Goal: Task Accomplishment & Management: Manage account settings

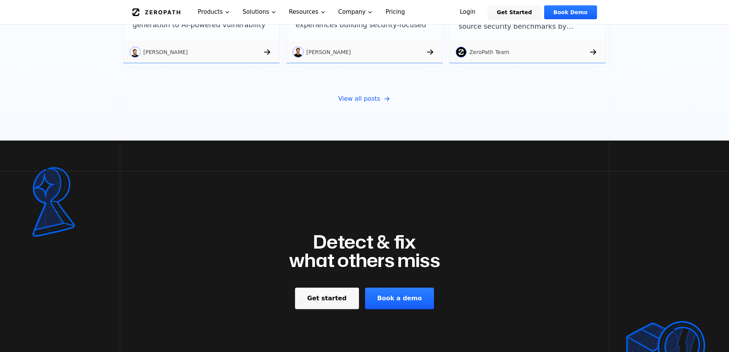
scroll to position [2784, 0]
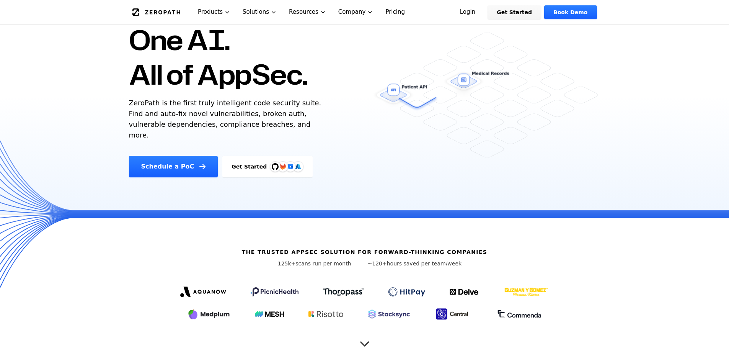
scroll to position [156, 0]
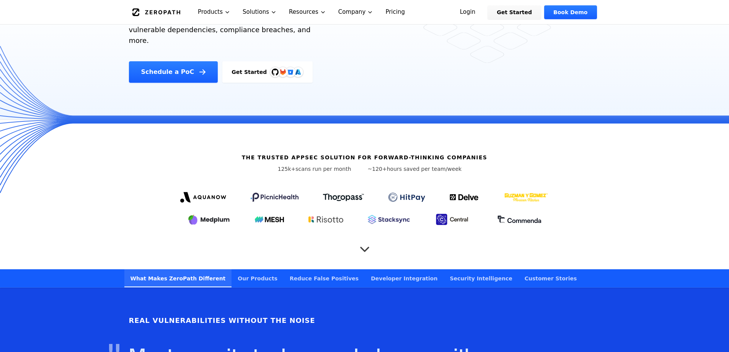
drag, startPoint x: 531, startPoint y: 129, endPoint x: 527, endPoint y: 67, distance: 62.2
click at [484, 9] on link "Get Started" at bounding box center [515, 12] width 54 height 14
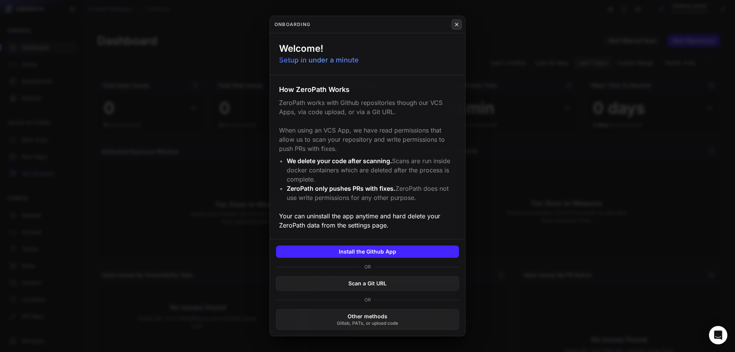
click at [457, 23] on icon at bounding box center [456, 24] width 5 height 6
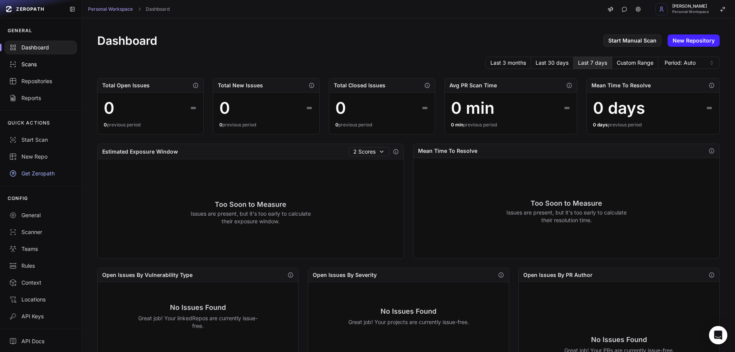
click at [38, 60] on div "Scans" at bounding box center [40, 64] width 63 height 8
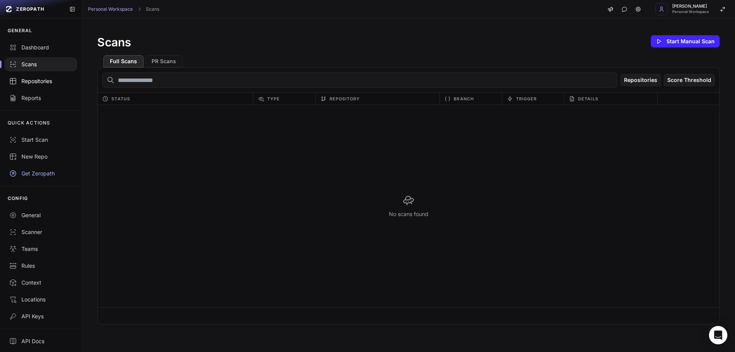
click at [31, 83] on div "Repositories" at bounding box center [40, 81] width 63 height 8
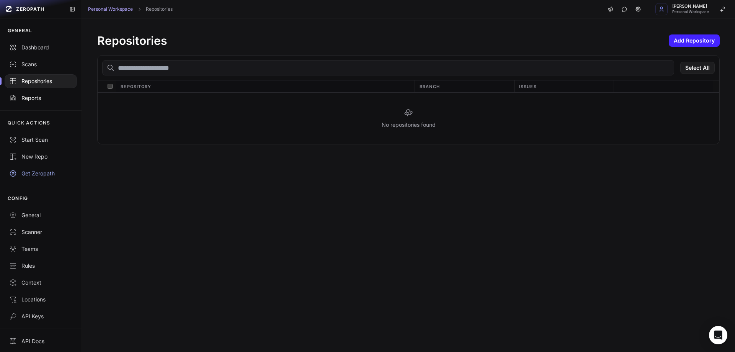
click at [26, 96] on div "Reports" at bounding box center [40, 98] width 63 height 8
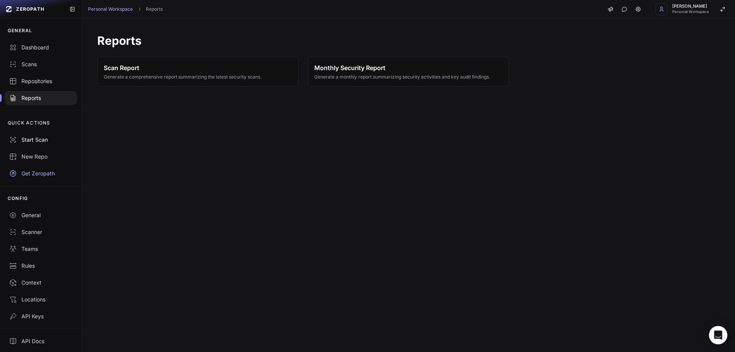
click at [41, 138] on div "Start Scan" at bounding box center [40, 140] width 63 height 8
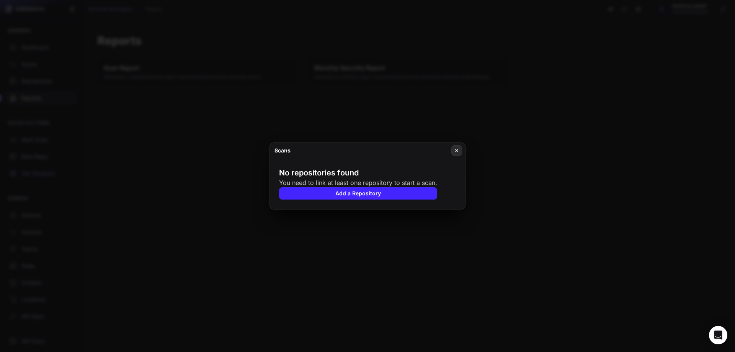
click at [456, 148] on icon at bounding box center [456, 150] width 5 height 6
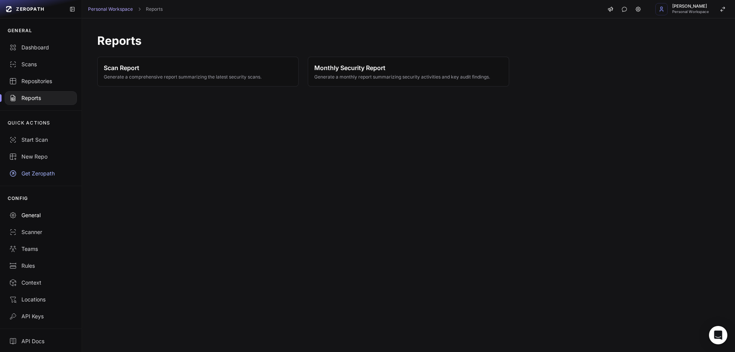
click at [34, 218] on div "General" at bounding box center [40, 215] width 63 height 8
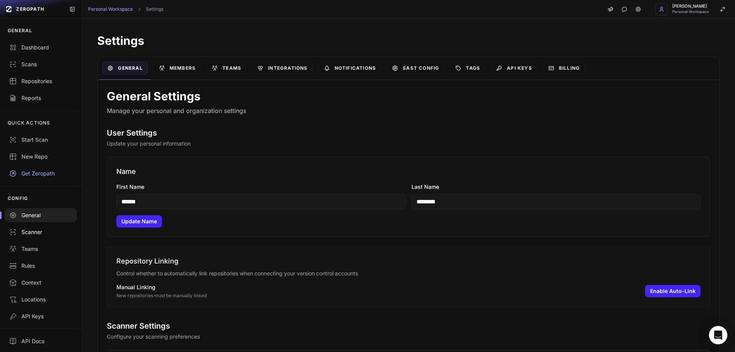
click at [35, 233] on div "Scanner" at bounding box center [40, 232] width 63 height 8
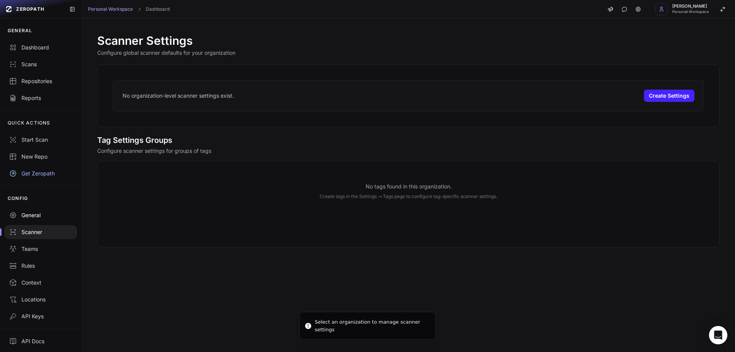
click at [33, 220] on link "General" at bounding box center [41, 215] width 82 height 17
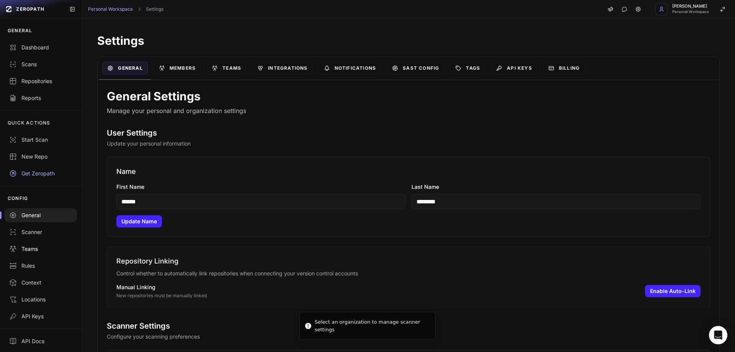
click at [31, 247] on div "Teams" at bounding box center [40, 249] width 63 height 8
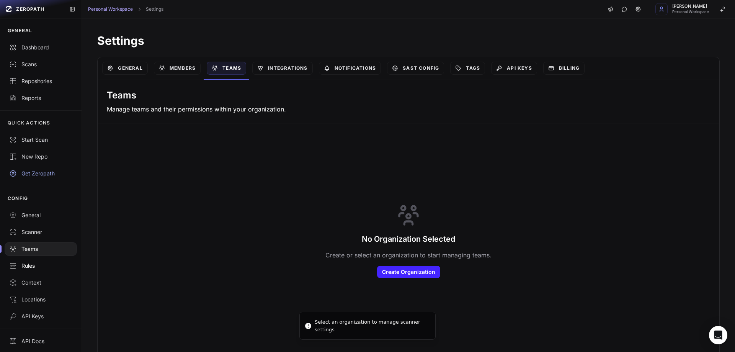
click at [31, 266] on div "Rules" at bounding box center [40, 266] width 63 height 8
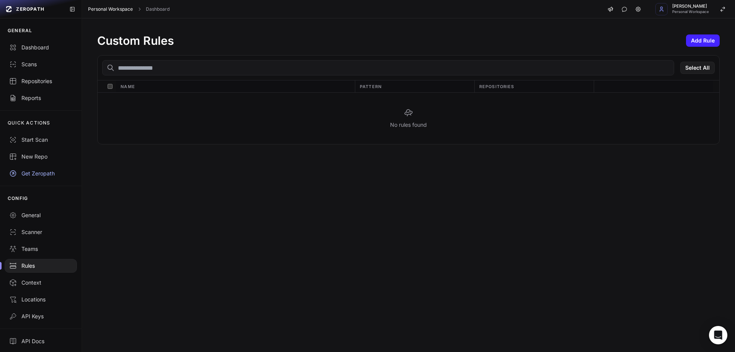
click at [115, 10] on link "Personal Workspace" at bounding box center [110, 9] width 45 height 6
click at [18, 4] on link "ZEROPATH" at bounding box center [33, 9] width 60 height 12
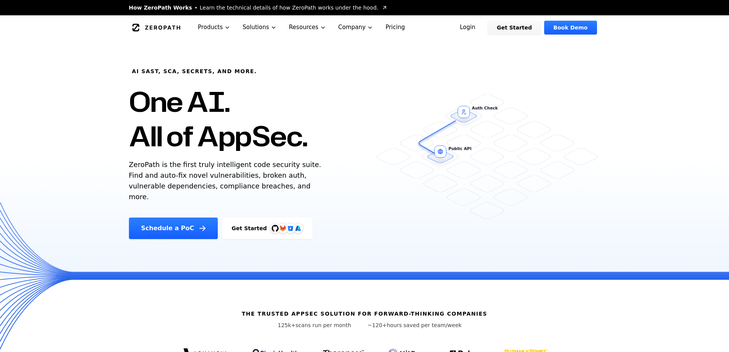
click at [484, 29] on link "Login" at bounding box center [468, 28] width 34 height 14
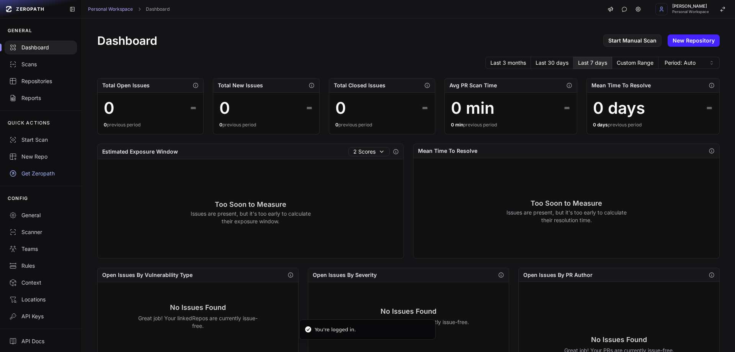
click at [682, 42] on link "New Repository" at bounding box center [694, 40] width 52 height 12
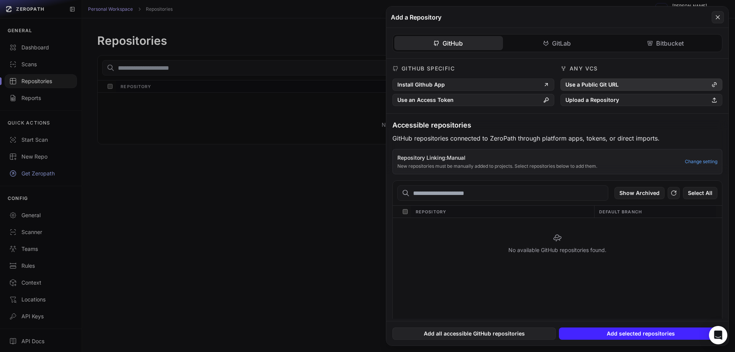
click at [614, 83] on button "Use a Public Git URL" at bounding box center [641, 84] width 162 height 12
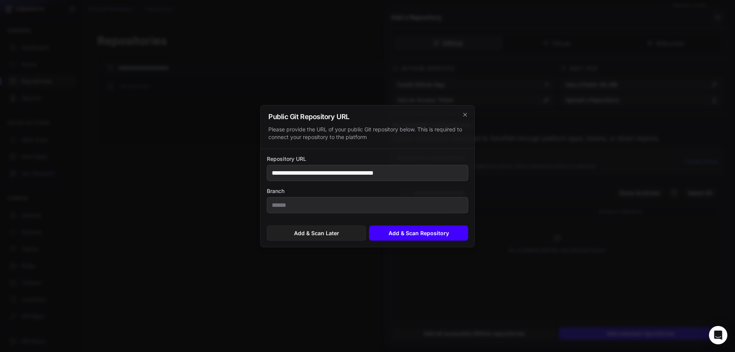
click at [404, 234] on button "Add & Scan Repository" at bounding box center [418, 232] width 99 height 15
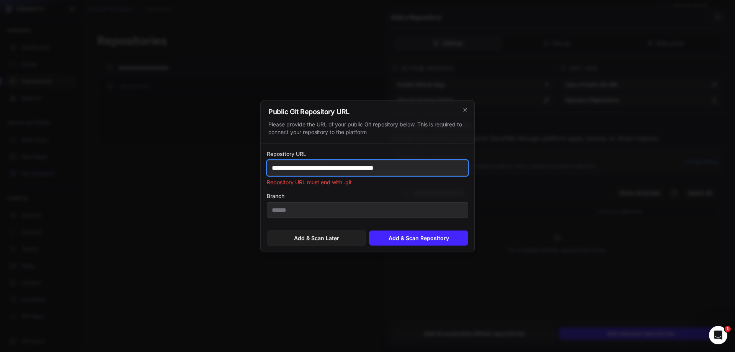
click at [427, 167] on input "**********" at bounding box center [367, 168] width 201 height 16
paste input "****"
type input "**********"
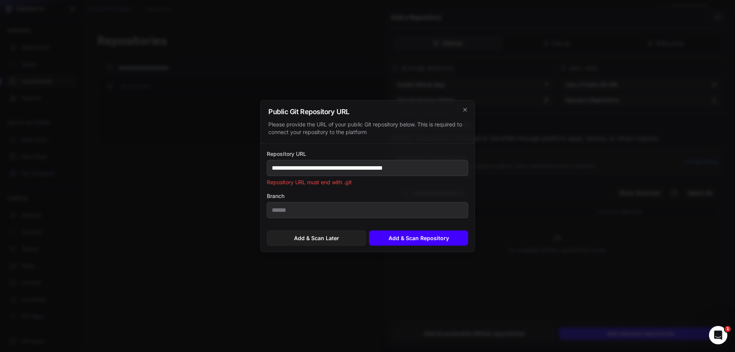
click at [413, 240] on button "Add & Scan Repository" at bounding box center [418, 237] width 99 height 15
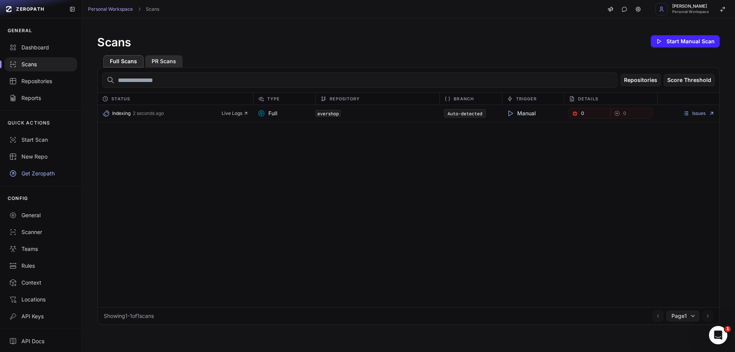
click at [161, 62] on button "PR Scans" at bounding box center [164, 61] width 38 height 12
click at [118, 61] on button "Full Scans" at bounding box center [123, 61] width 40 height 12
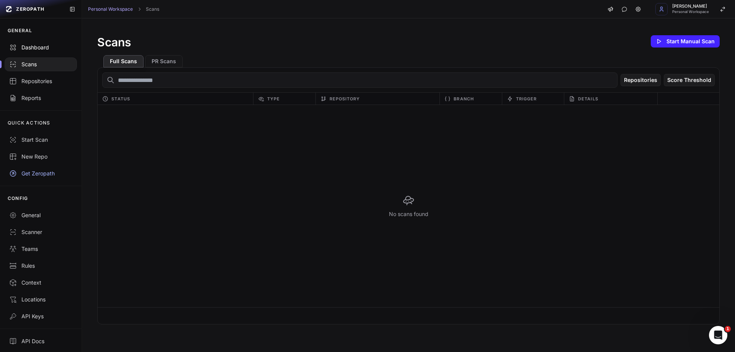
click at [34, 46] on div "Dashboard" at bounding box center [40, 48] width 63 height 8
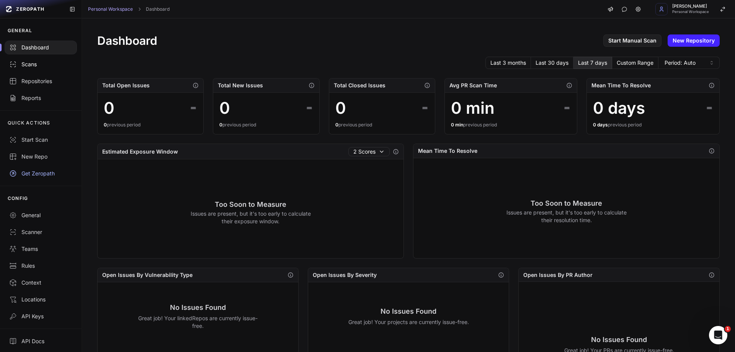
click at [49, 68] on div "Scans" at bounding box center [40, 64] width 63 height 8
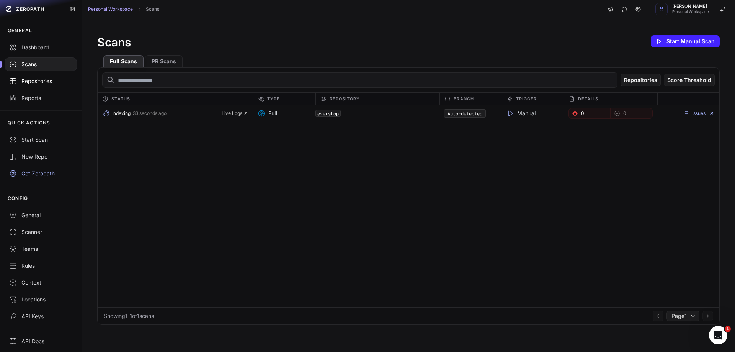
click at [41, 78] on div "Repositories" at bounding box center [40, 81] width 63 height 8
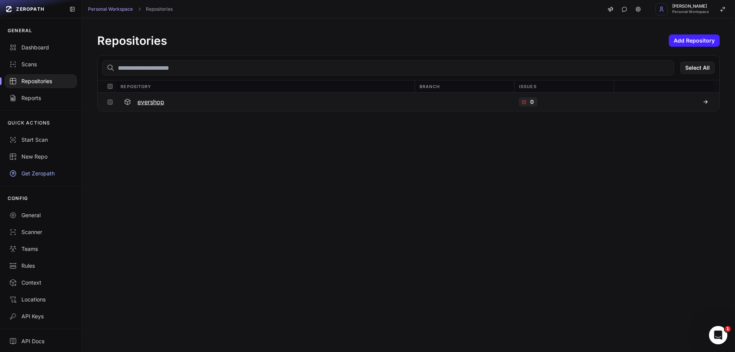
click at [153, 101] on h3 "evershop" at bounding box center [150, 101] width 27 height 9
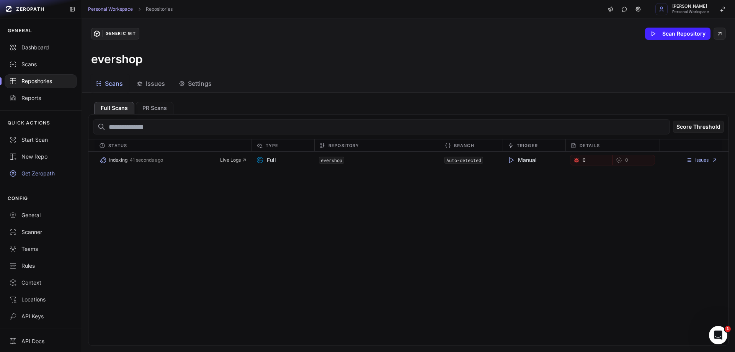
click at [459, 227] on div "Indexing 41 seconds ago Live Logs Full evershop Auto-detected Manual 0 0 Issues" at bounding box center [408, 249] width 640 height 194
click at [368, 203] on div "Indexing 41 seconds ago Live Logs Full evershop Auto-detected Manual 0 0 Issues" at bounding box center [408, 249] width 640 height 194
click at [39, 98] on div "Reports" at bounding box center [40, 98] width 63 height 8
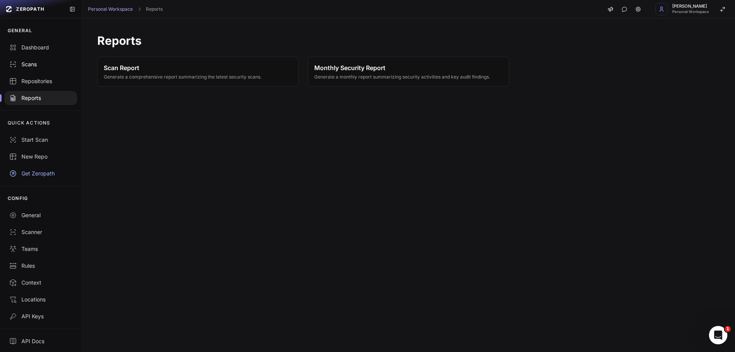
click at [28, 68] on div "Scans" at bounding box center [40, 64] width 63 height 8
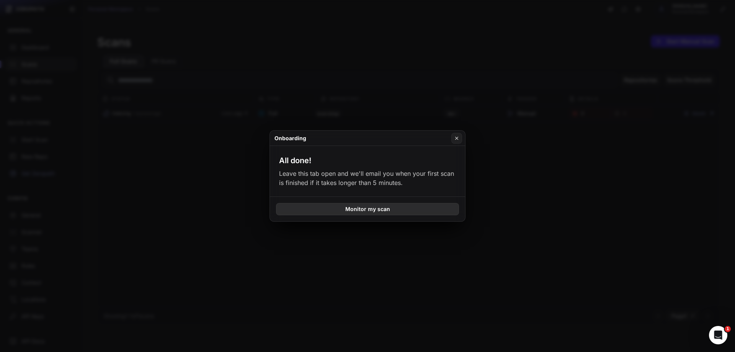
click at [382, 205] on button "Monitor my scan" at bounding box center [367, 209] width 183 height 12
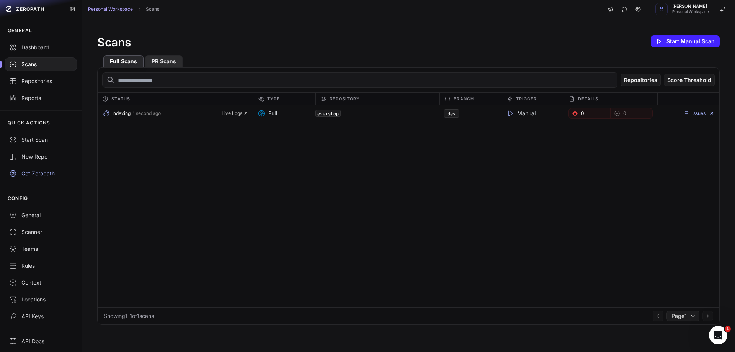
click at [165, 60] on button "PR Scans" at bounding box center [164, 61] width 38 height 12
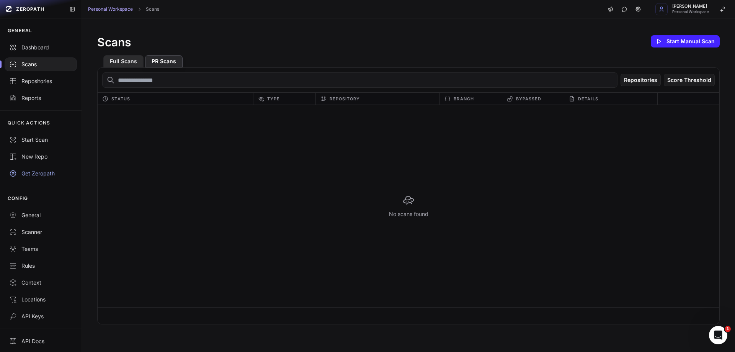
click at [124, 60] on button "Full Scans" at bounding box center [123, 61] width 40 height 12
click at [167, 61] on button "PR Scans" at bounding box center [164, 61] width 38 height 12
click at [49, 74] on link "Repositories" at bounding box center [41, 81] width 82 height 17
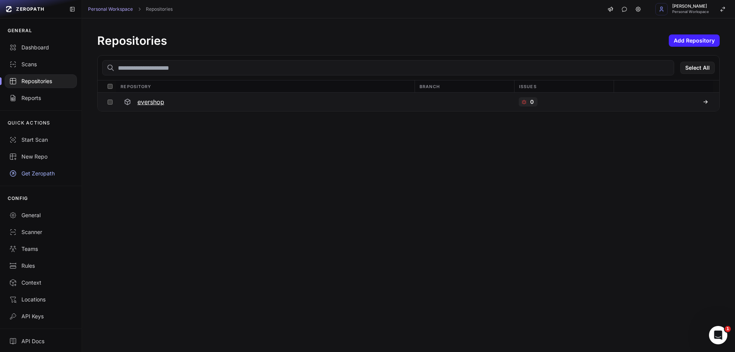
click at [152, 104] on h3 "evershop" at bounding box center [150, 101] width 27 height 9
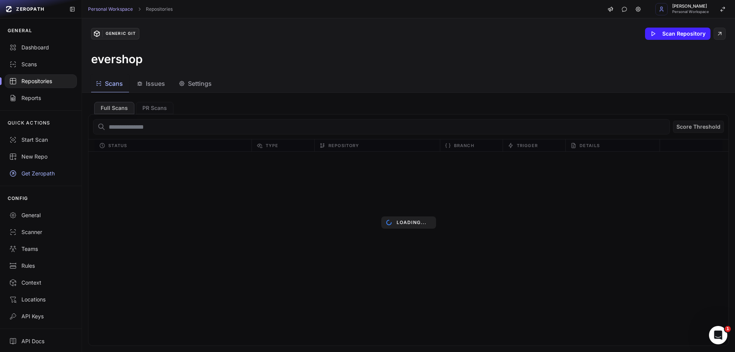
click at [156, 83] on span "Issues" at bounding box center [155, 83] width 19 height 9
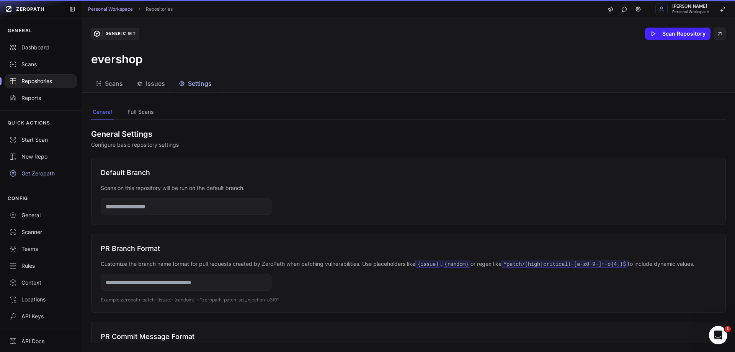
click at [194, 85] on span "Settings" at bounding box center [200, 83] width 24 height 9
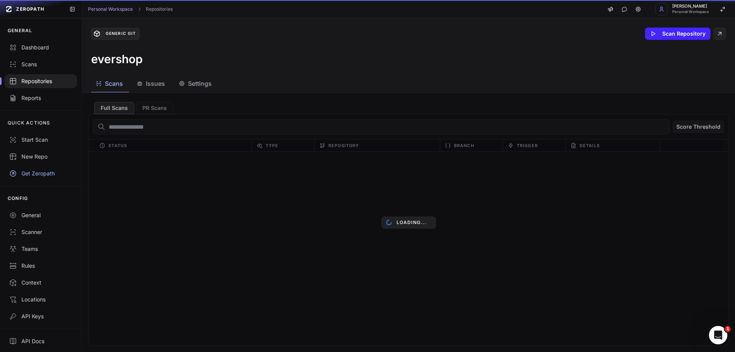
click at [113, 86] on span "Scans" at bounding box center [114, 83] width 18 height 9
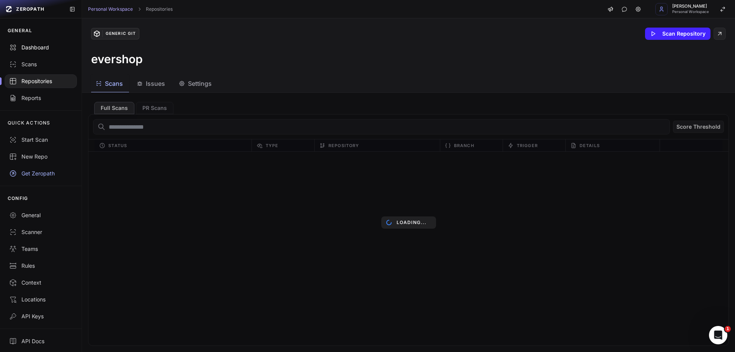
click at [29, 46] on div "Dashboard" at bounding box center [40, 48] width 63 height 8
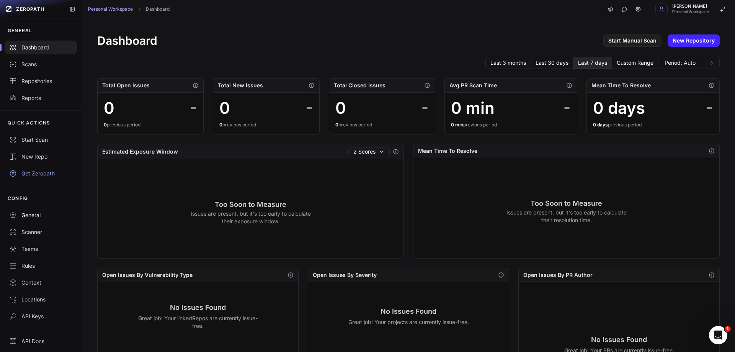
click at [28, 218] on div "General" at bounding box center [40, 215] width 63 height 8
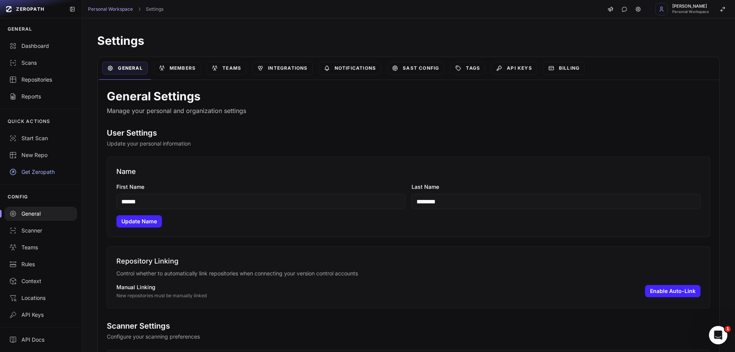
click at [641, 2] on div "ronish shrestha Personal Workspace" at bounding box center [666, 9] width 137 height 18
click at [640, 3] on link at bounding box center [638, 9] width 12 height 12
click at [642, 6] on link at bounding box center [638, 9] width 12 height 12
click at [725, 9] on icon "button" at bounding box center [723, 9] width 6 height 6
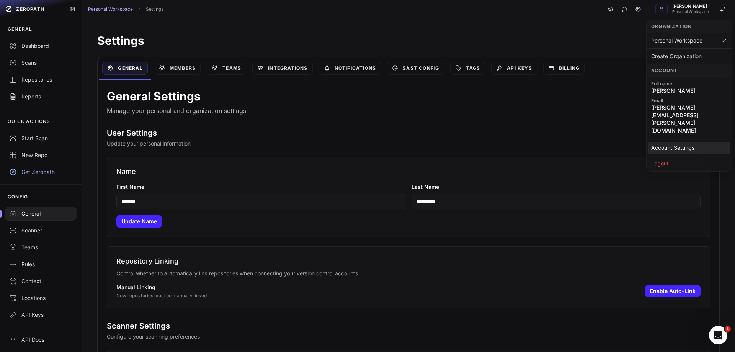
click at [672, 142] on link "Account Settings" at bounding box center [689, 148] width 82 height 12
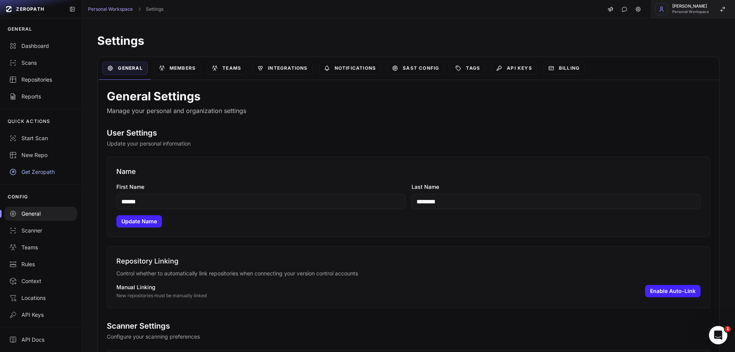
click at [720, 8] on icon "button" at bounding box center [723, 9] width 6 height 6
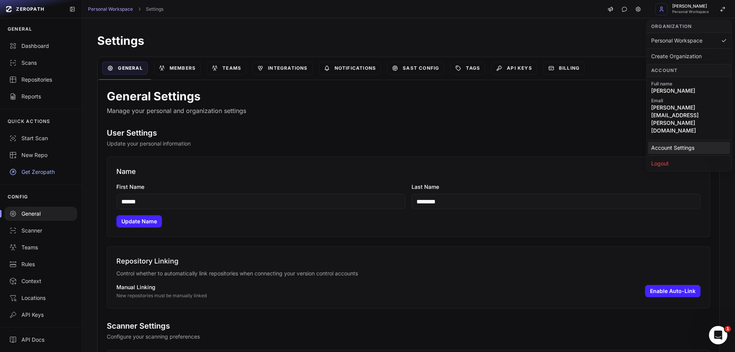
click at [666, 142] on link "Account Settings" at bounding box center [689, 148] width 82 height 12
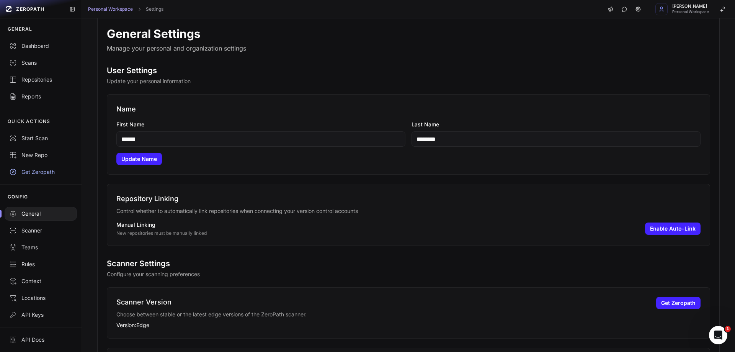
scroll to position [31, 0]
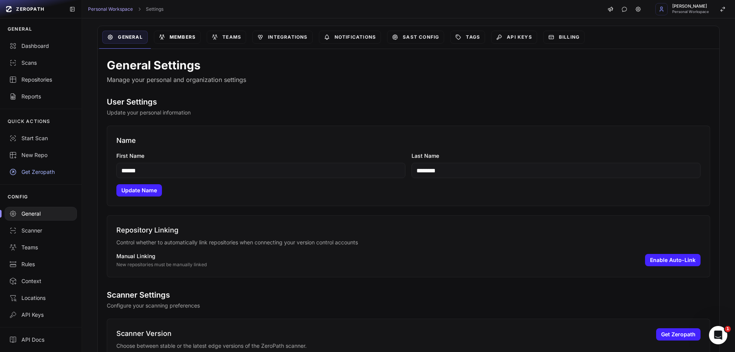
click at [162, 37] on icon at bounding box center [161, 37] width 1 height 1
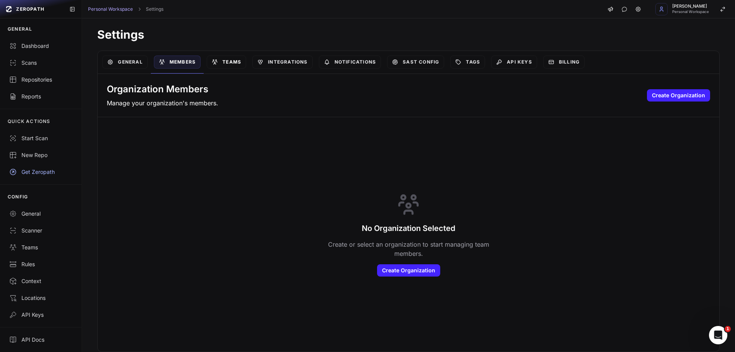
click at [221, 56] on link "Teams" at bounding box center [226, 62] width 39 height 13
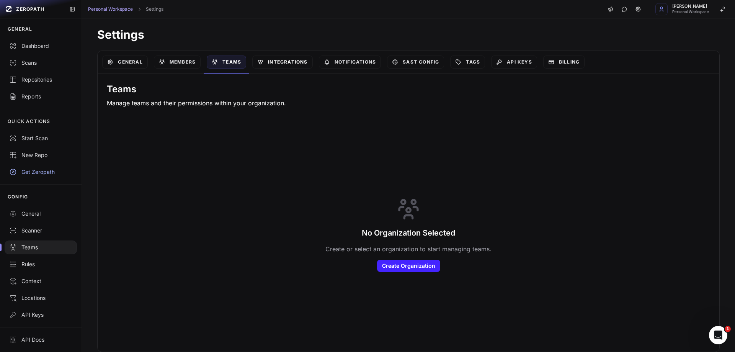
click at [270, 56] on link "Integrations" at bounding box center [282, 62] width 60 height 13
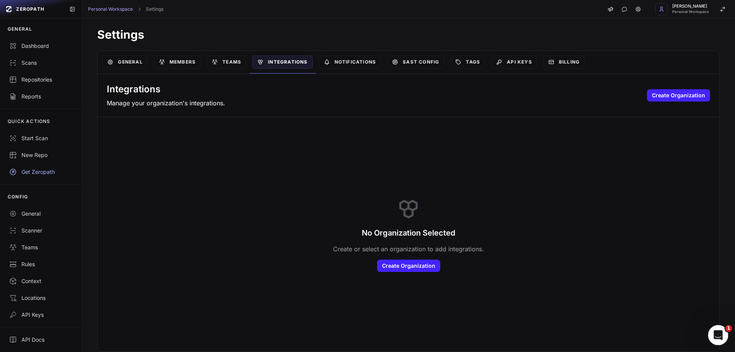
click at [719, 332] on icon "Open Intercom Messenger" at bounding box center [717, 334] width 13 height 13
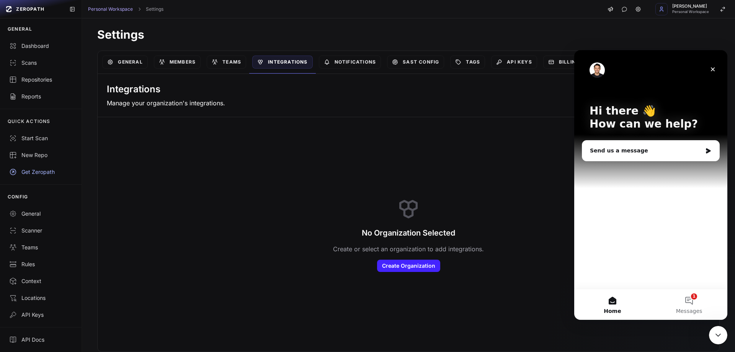
click at [609, 308] on span "Home" at bounding box center [612, 310] width 17 height 5
click at [678, 303] on button "1 Messages" at bounding box center [689, 304] width 77 height 31
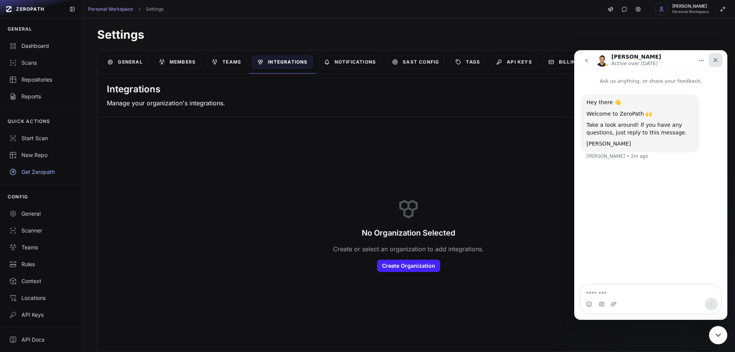
click at [719, 59] on div "Close" at bounding box center [716, 60] width 14 height 14
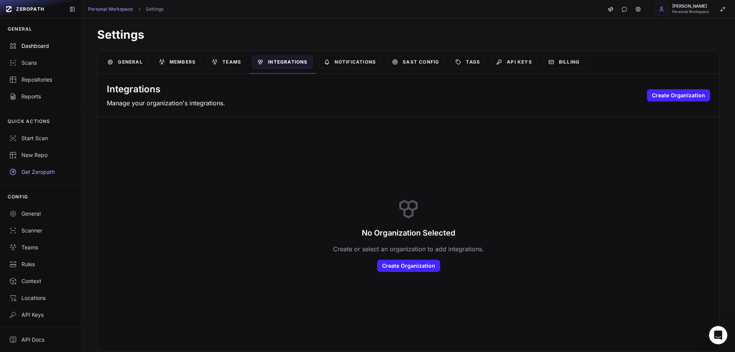
click at [32, 43] on div "Dashboard" at bounding box center [40, 46] width 63 height 8
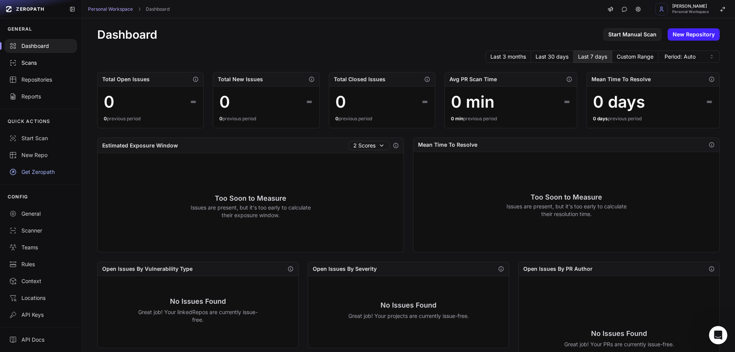
click at [26, 61] on div "Scans" at bounding box center [40, 63] width 63 height 8
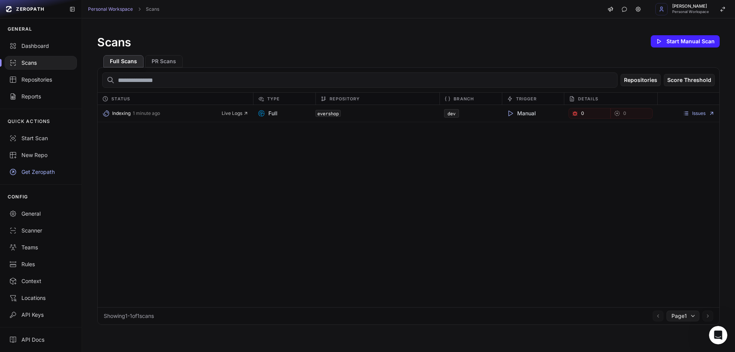
click at [252, 154] on div "Indexing 1 minute ago Live Logs Full evershop dev Manual 0 0 Issues" at bounding box center [409, 206] width 622 height 202
click at [218, 200] on div "Indexing 1 minute ago Live Logs Full evershop dev Manual 0 0 Issues" at bounding box center [409, 206] width 622 height 202
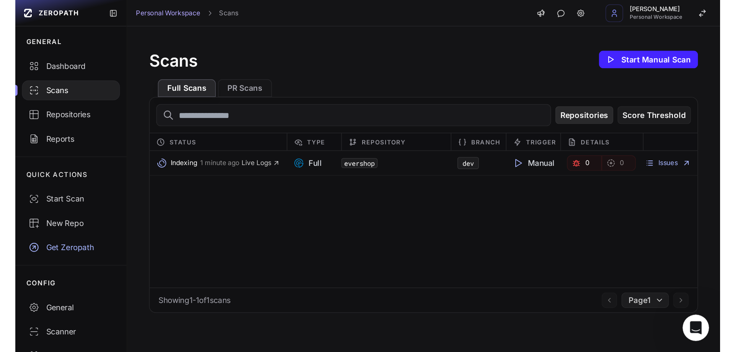
scroll to position [1, 0]
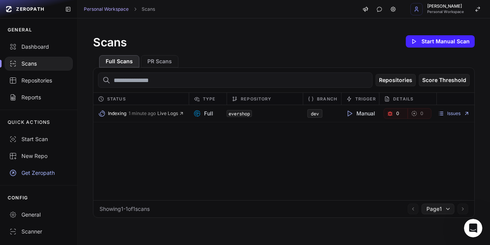
click at [64, 64] on div at bounding box center [39, 64] width 68 height 14
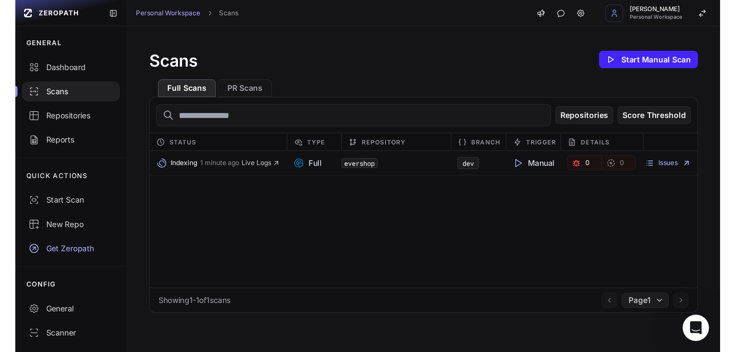
scroll to position [1, 0]
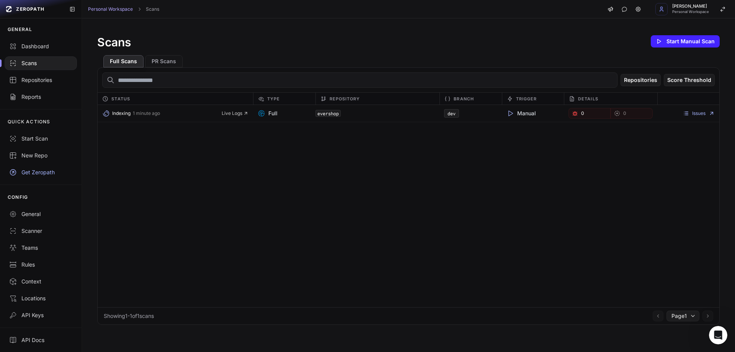
click at [448, 215] on div "Indexing 1 minute ago Live Logs Full evershop dev Manual 0 0 Issues" at bounding box center [409, 206] width 622 height 202
click at [28, 83] on div "Repositories" at bounding box center [40, 80] width 63 height 8
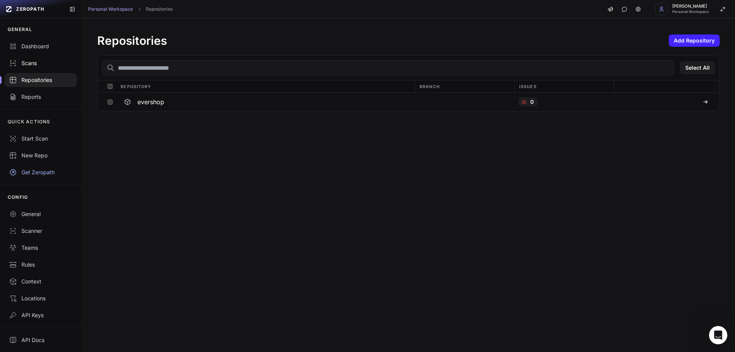
click at [38, 62] on div "Scans" at bounding box center [40, 63] width 63 height 8
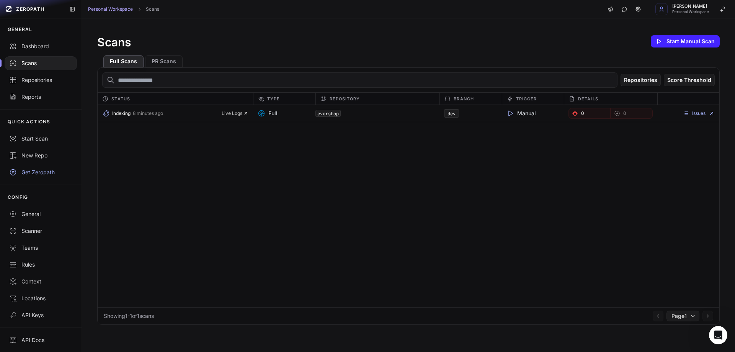
click at [245, 185] on div "Indexing 8 minutes ago Live Logs Full evershop dev Manual 0 0 Issues" at bounding box center [409, 206] width 622 height 202
click at [122, 112] on span "Indexing" at bounding box center [121, 113] width 18 height 6
click at [692, 114] on link "Issues" at bounding box center [699, 113] width 32 height 6
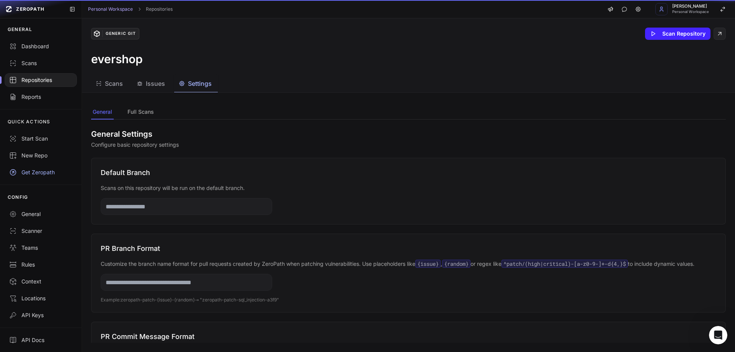
click at [187, 85] on div "Settings" at bounding box center [195, 83] width 33 height 9
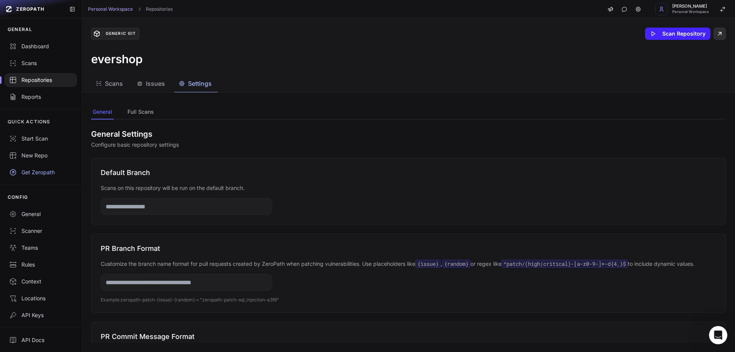
click at [716, 34] on icon at bounding box center [719, 33] width 7 height 9
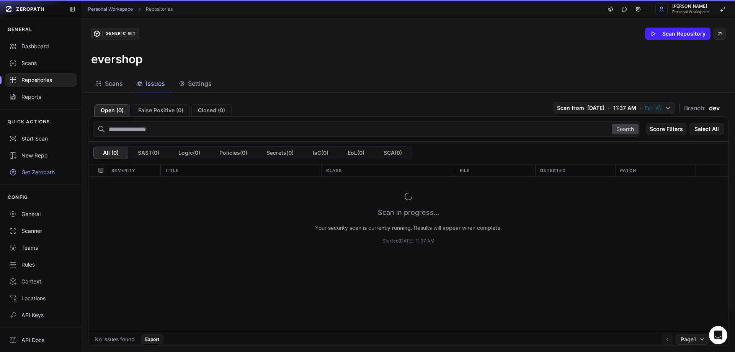
click at [151, 85] on span "Issues" at bounding box center [155, 83] width 19 height 9
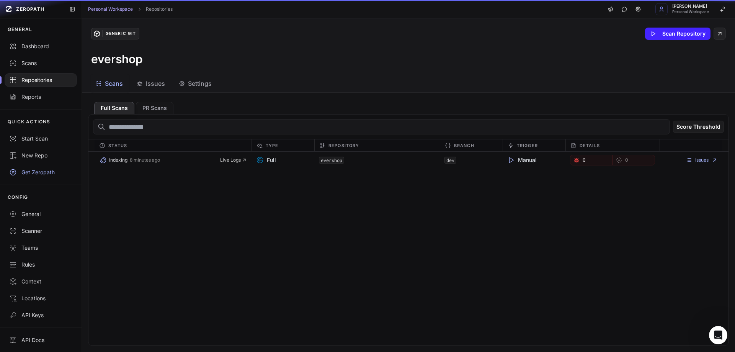
click at [103, 80] on div "Scans" at bounding box center [109, 83] width 27 height 9
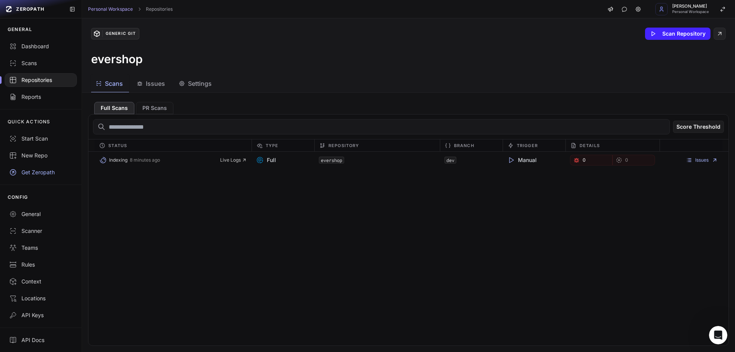
click at [40, 173] on div "Get Zeropath" at bounding box center [40, 172] width 63 height 8
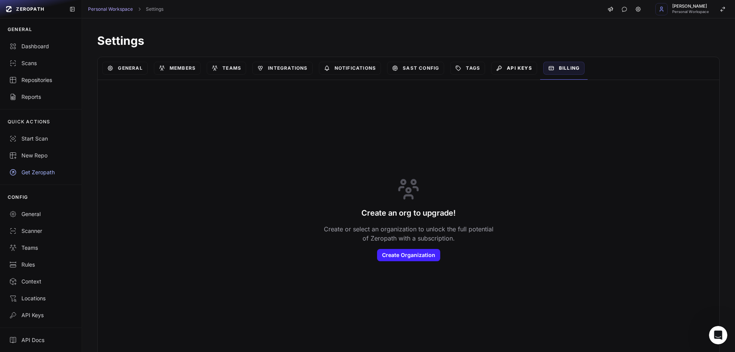
click at [519, 69] on link "API Keys" at bounding box center [514, 68] width 46 height 13
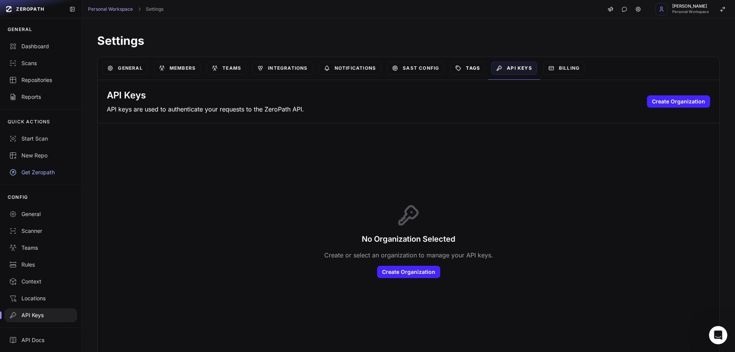
click at [467, 70] on link "Tags" at bounding box center [467, 68] width 35 height 13
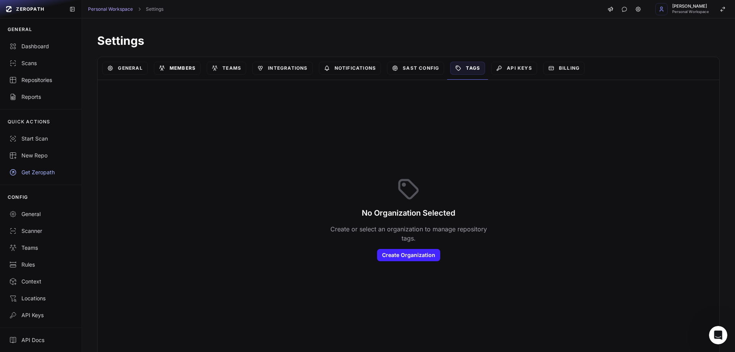
click at [167, 69] on link "Members" at bounding box center [177, 68] width 47 height 13
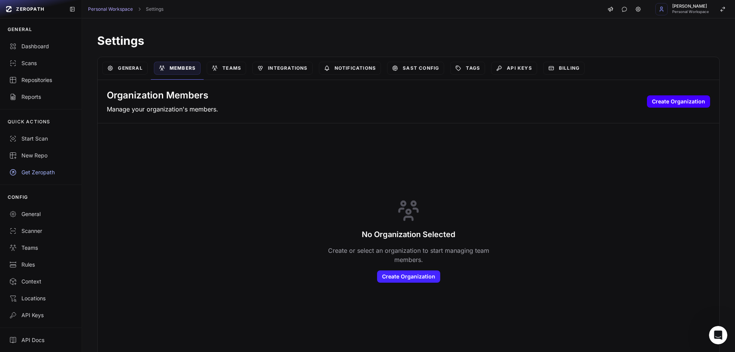
click at [673, 100] on button "Create Organization" at bounding box center [678, 101] width 63 height 12
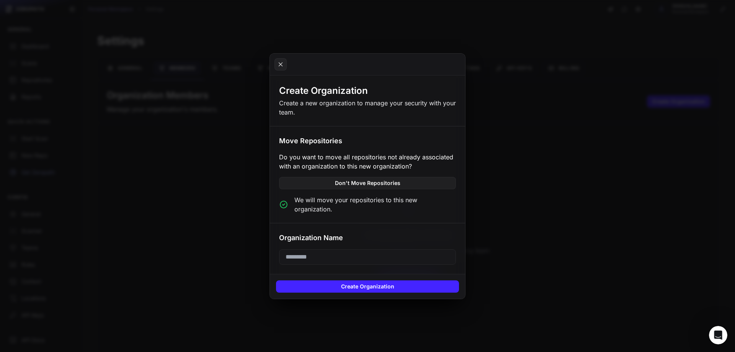
click at [328, 257] on input "text" at bounding box center [367, 256] width 177 height 15
click at [328, 257] on input "*" at bounding box center [367, 256] width 177 height 15
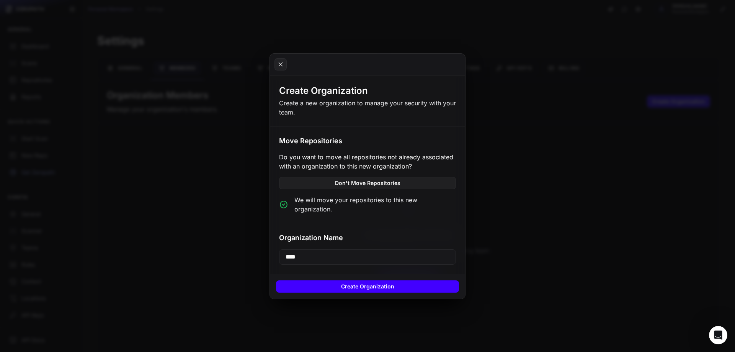
type input "****"
click at [325, 280] on button "Create Organization" at bounding box center [367, 286] width 183 height 12
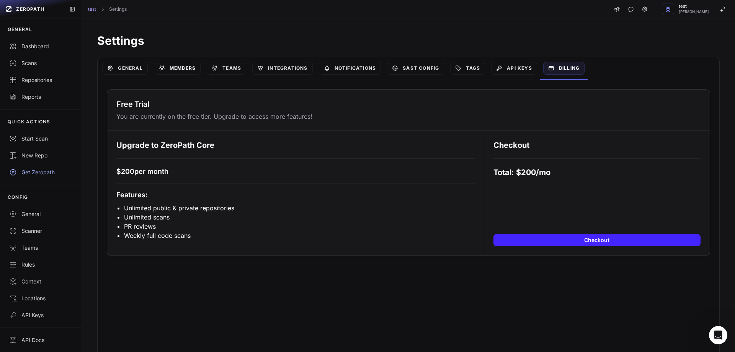
click at [178, 70] on link "Members" at bounding box center [177, 68] width 47 height 13
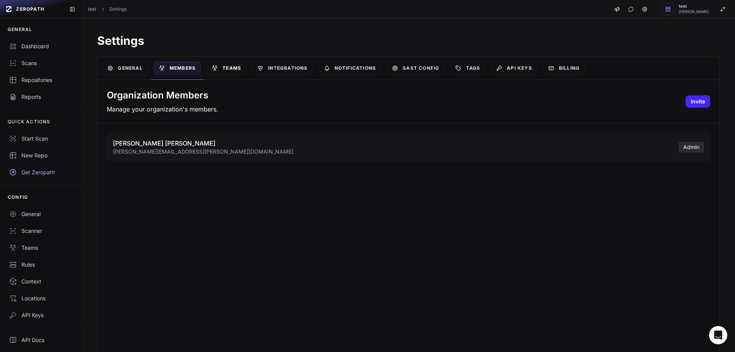
click at [235, 66] on link "Teams" at bounding box center [226, 68] width 39 height 13
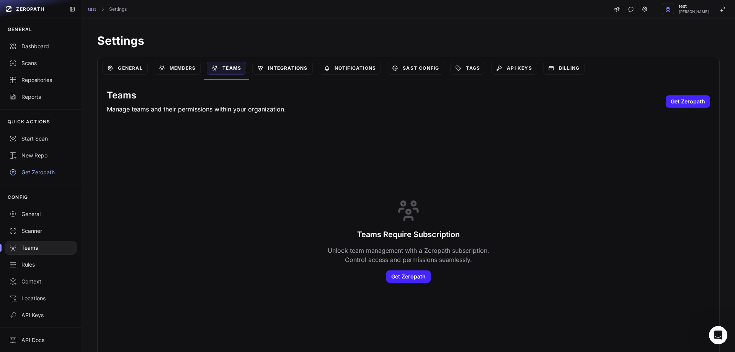
click at [290, 67] on link "Integrations" at bounding box center [282, 68] width 60 height 13
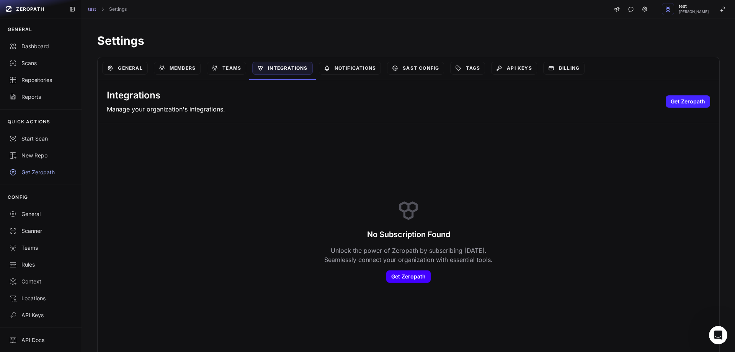
click at [394, 274] on link "Get Zeropath" at bounding box center [408, 276] width 44 height 12
